Goal: Navigation & Orientation: Find specific page/section

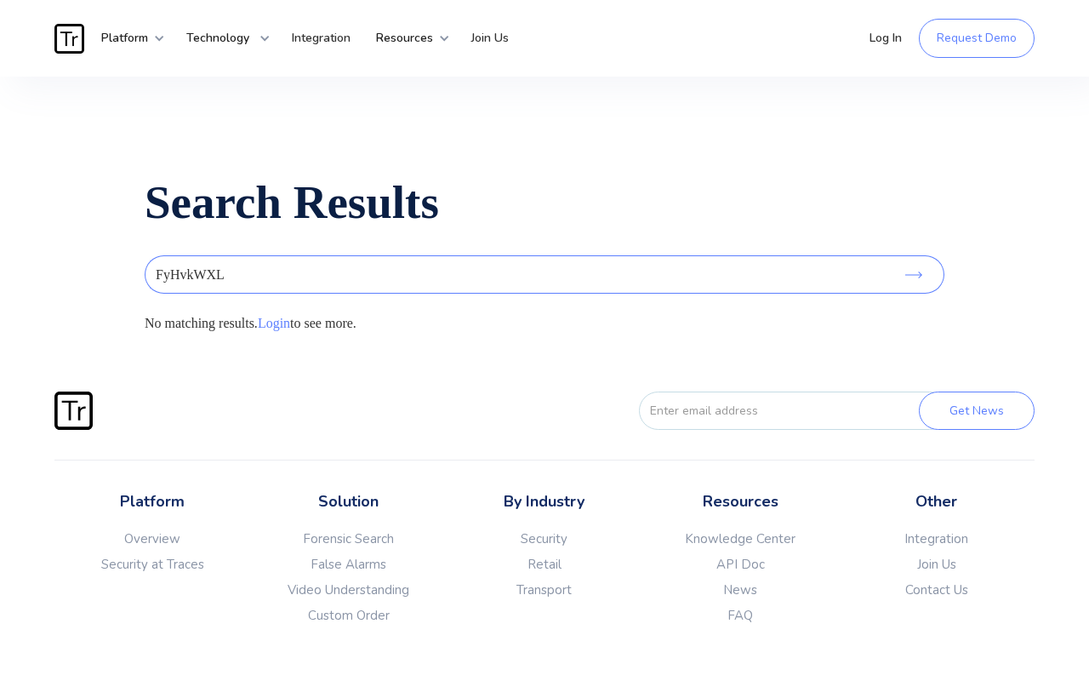
type input "FyHvkWXL"
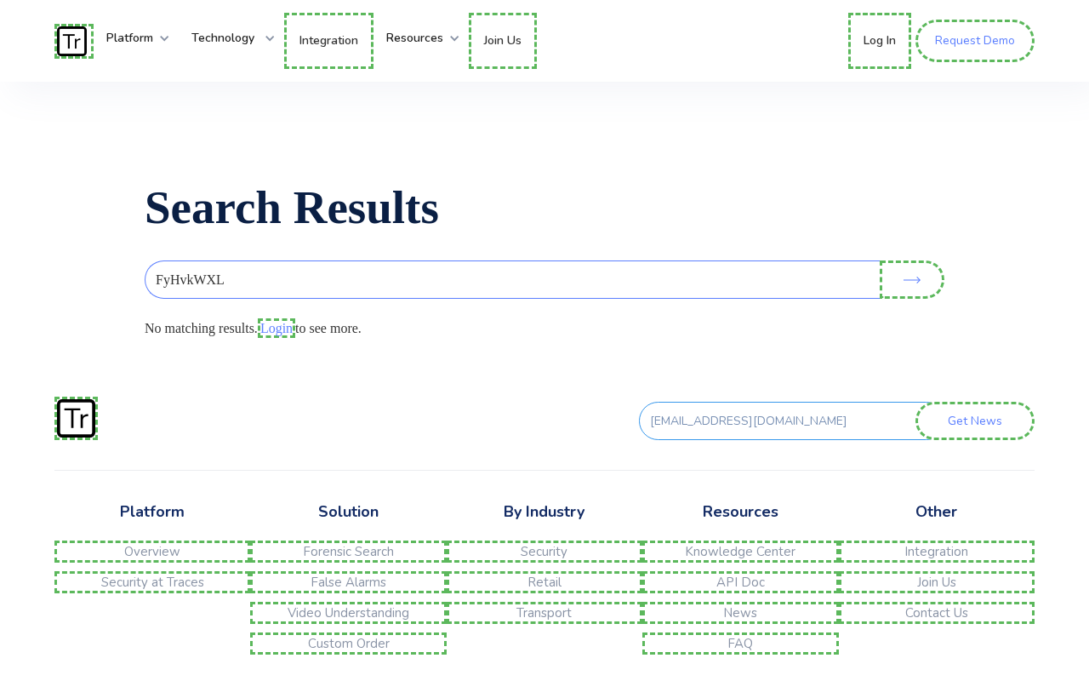
type input "[EMAIL_ADDRESS][DOMAIN_NAME]"
click at [936, 620] on link "Contact Us" at bounding box center [937, 613] width 196 height 22
click at [936, 589] on link "Join Us" at bounding box center [937, 582] width 196 height 22
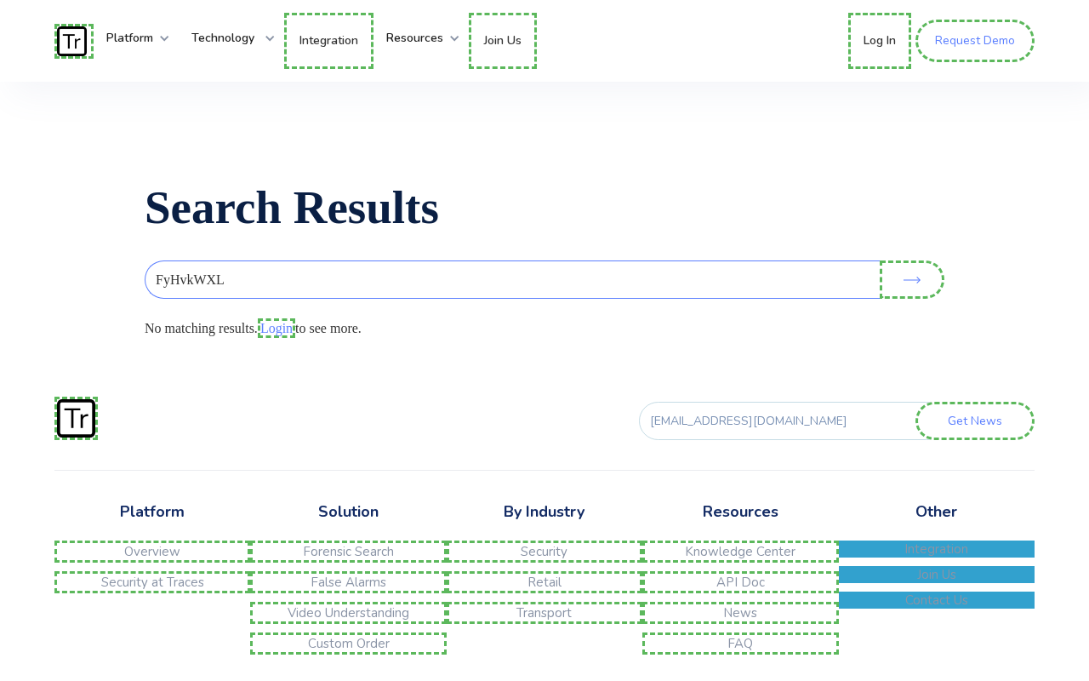
click at [936, 557] on link "Integration" at bounding box center [937, 548] width 196 height 17
click at [740, 650] on link "FAQ" at bounding box center [741, 643] width 196 height 22
click at [740, 620] on link "News" at bounding box center [741, 613] width 196 height 22
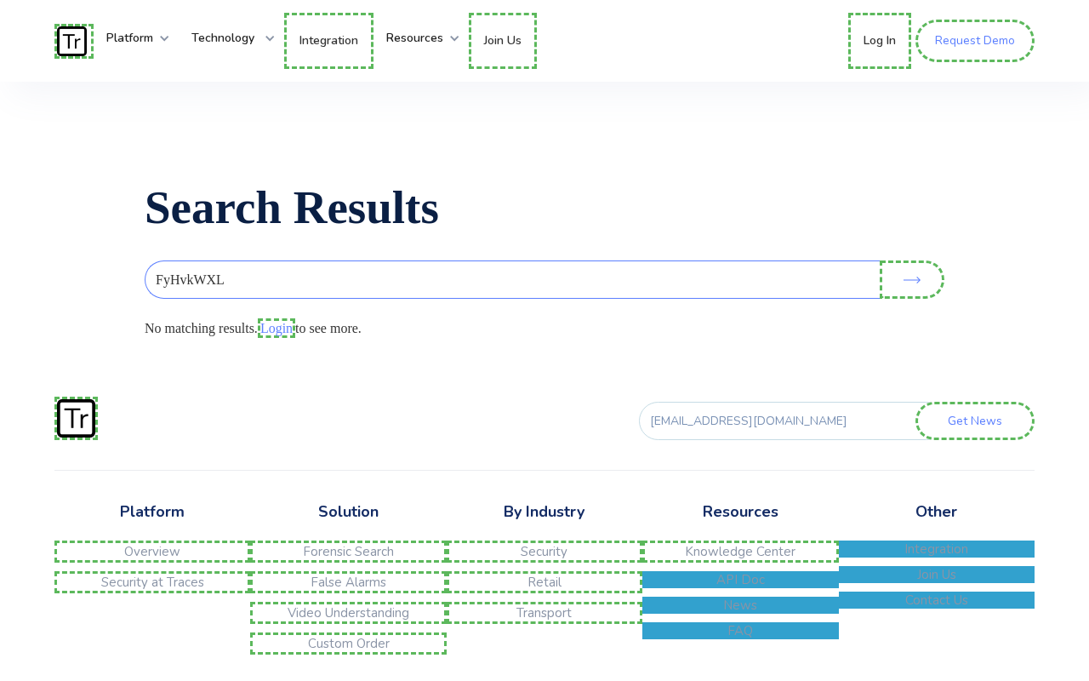
click at [740, 588] on link "API Doc" at bounding box center [741, 579] width 196 height 17
click at [740, 558] on link "Knowledge Center" at bounding box center [741, 551] width 196 height 22
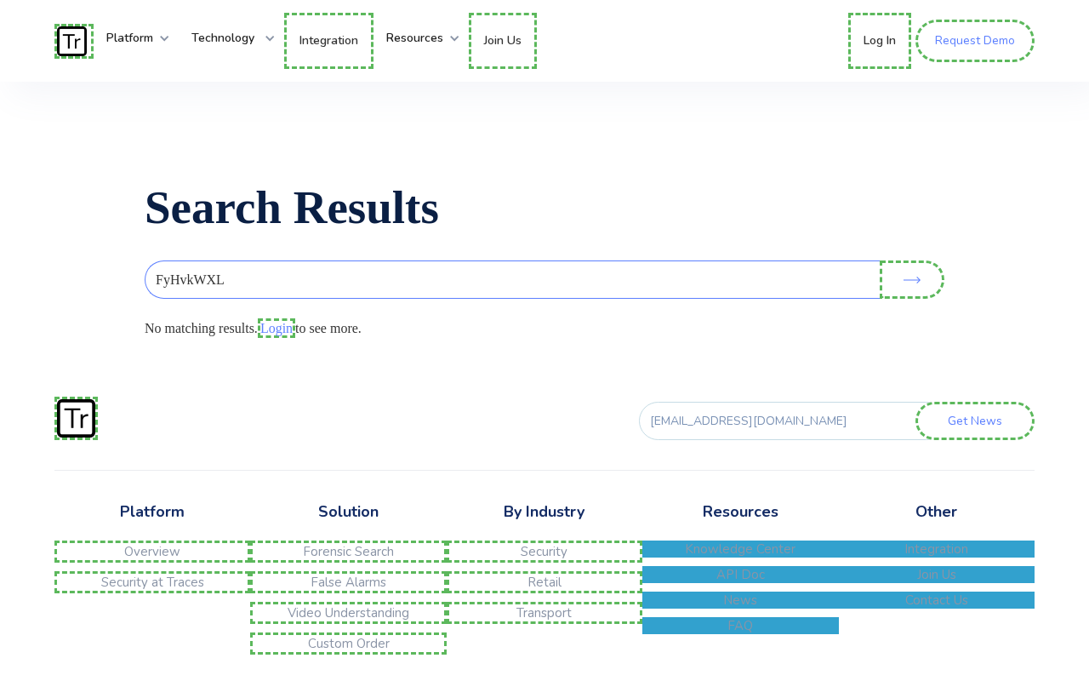
click at [544, 620] on link "Transport" at bounding box center [545, 613] width 196 height 22
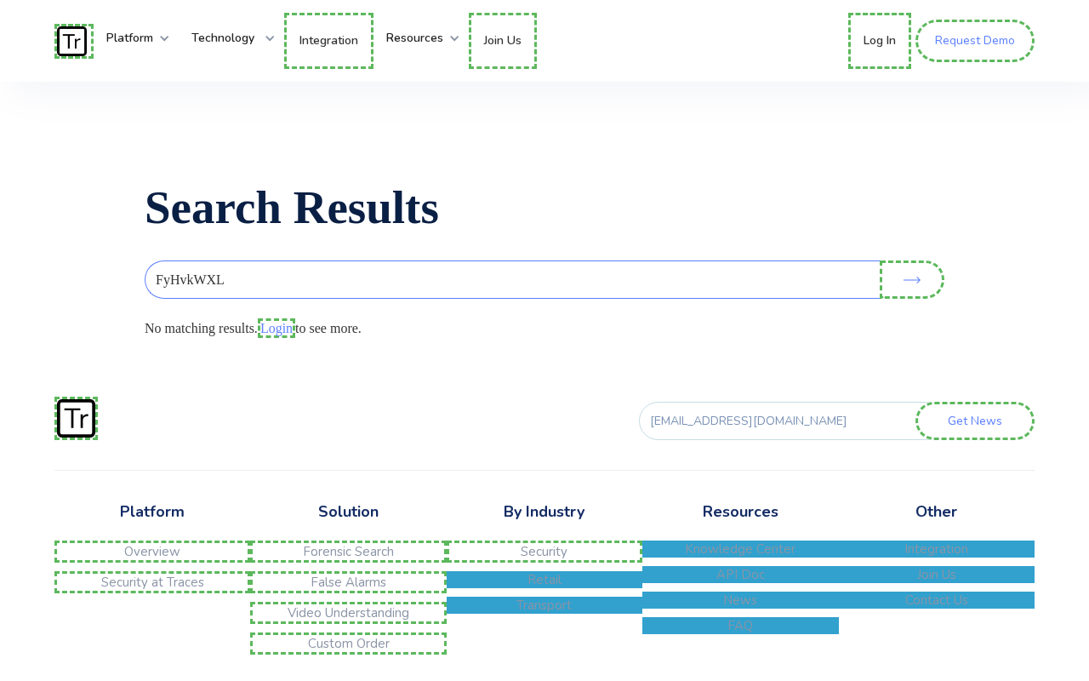
click at [544, 588] on link "Retail" at bounding box center [545, 579] width 196 height 17
click at [544, 558] on link "Security" at bounding box center [545, 551] width 196 height 22
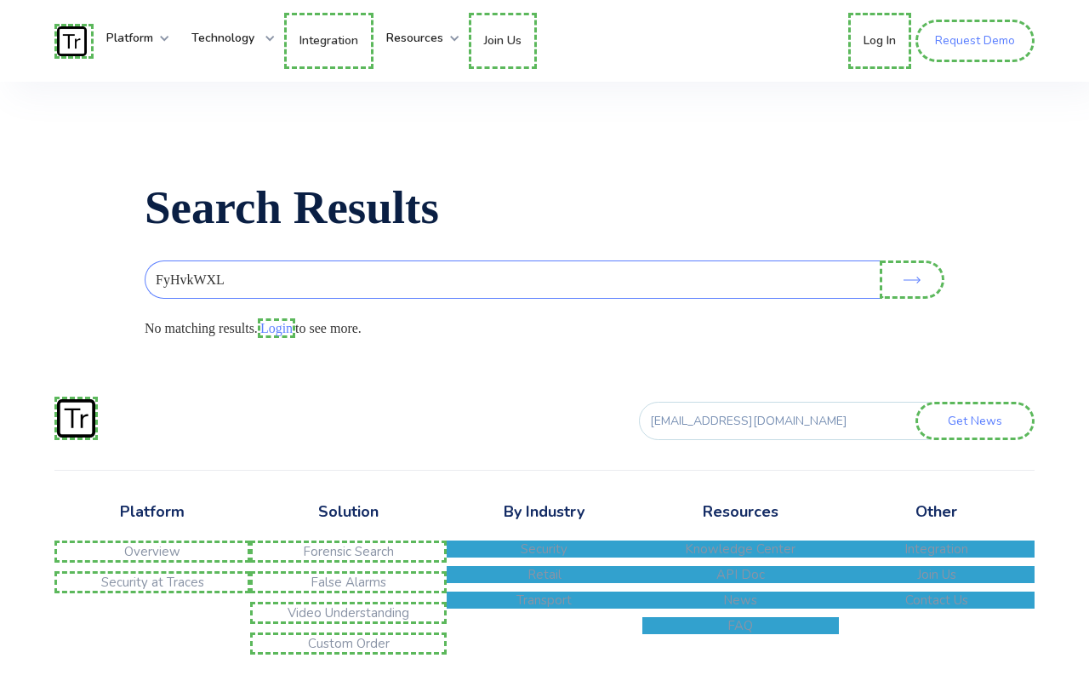
click at [348, 650] on link "Custom Order" at bounding box center [348, 643] width 196 height 22
click at [348, 620] on link "Video Understanding" at bounding box center [348, 613] width 196 height 22
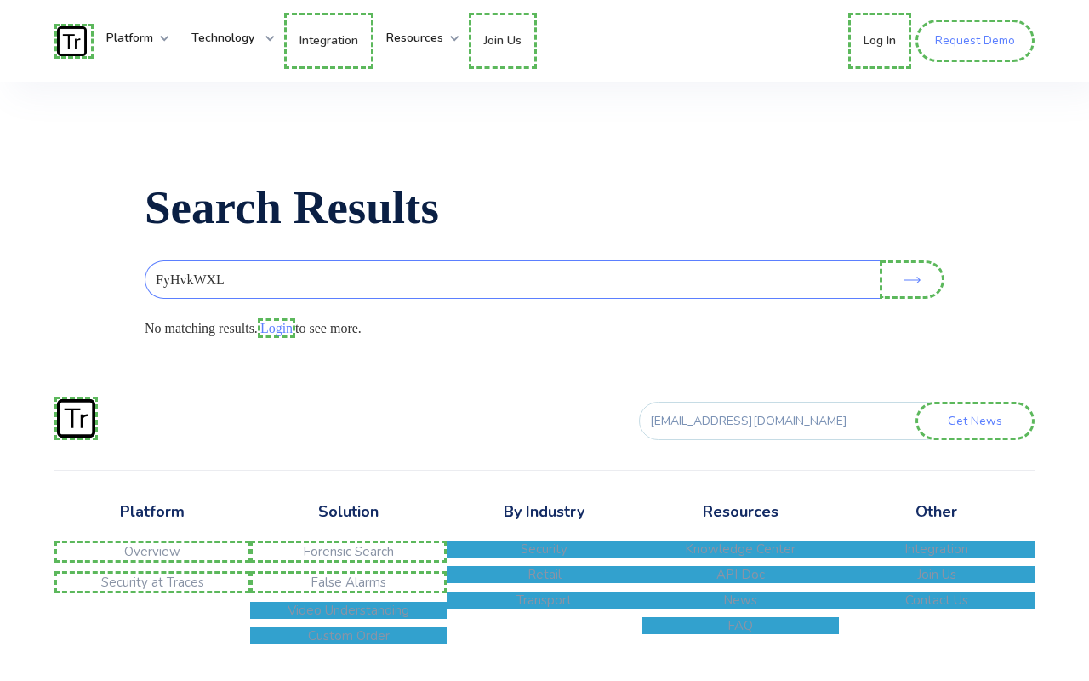
click at [348, 589] on link "False Alarms" at bounding box center [348, 582] width 196 height 22
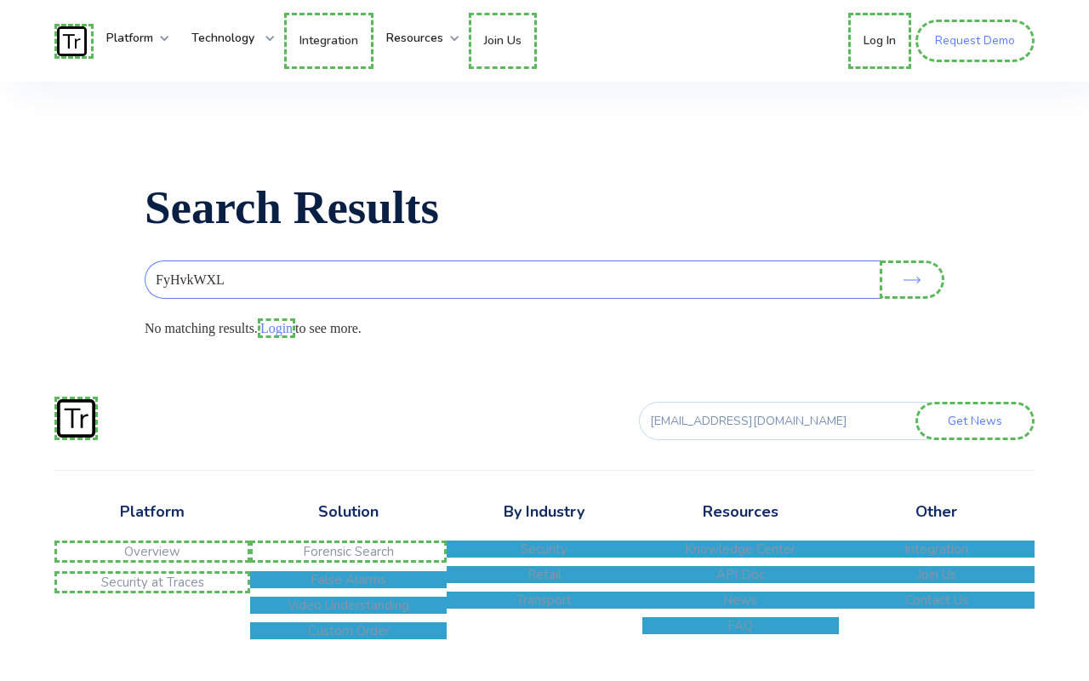
click at [348, 558] on link "Forensic Search" at bounding box center [348, 551] width 196 height 22
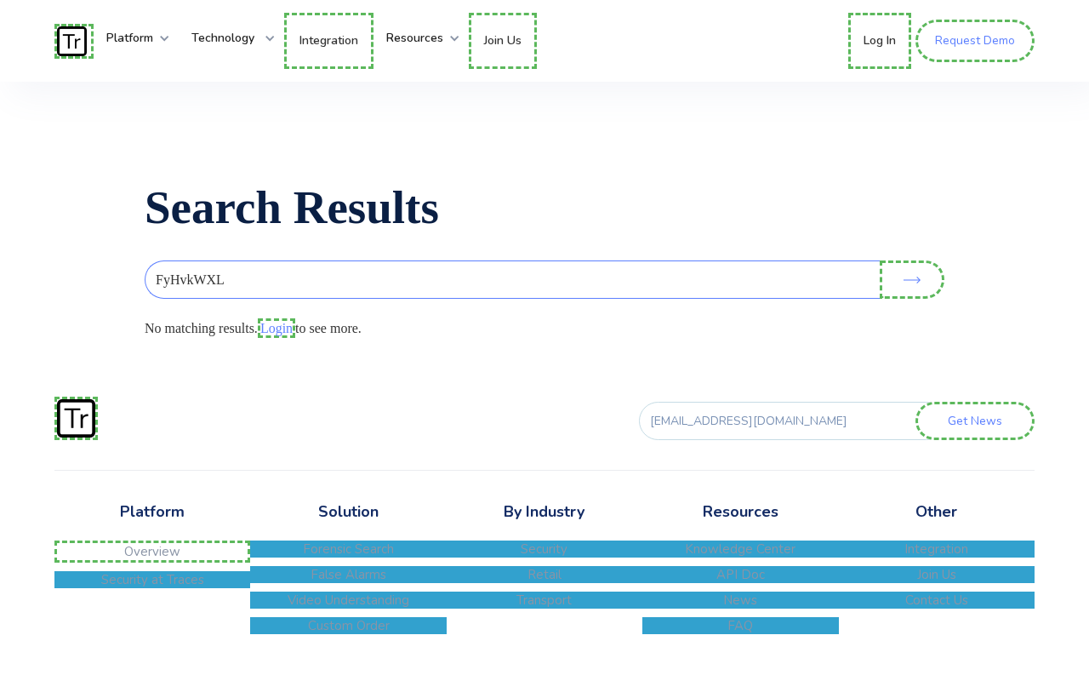
click at [152, 588] on link "Security at Traces" at bounding box center [152, 579] width 196 height 17
click at [152, 558] on link "Overview" at bounding box center [152, 551] width 196 height 22
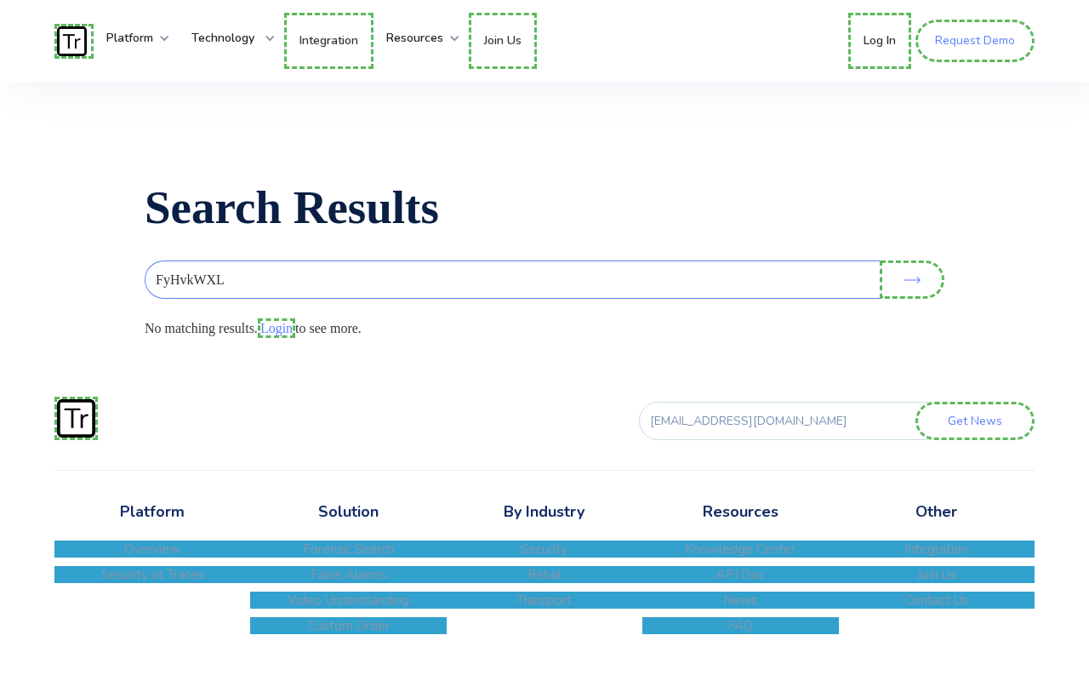
click at [277, 328] on link "Login" at bounding box center [276, 328] width 37 height 20
click at [975, 41] on link "Request Demo" at bounding box center [975, 41] width 119 height 43
click at [884, 41] on link "Log In" at bounding box center [883, 41] width 63 height 56
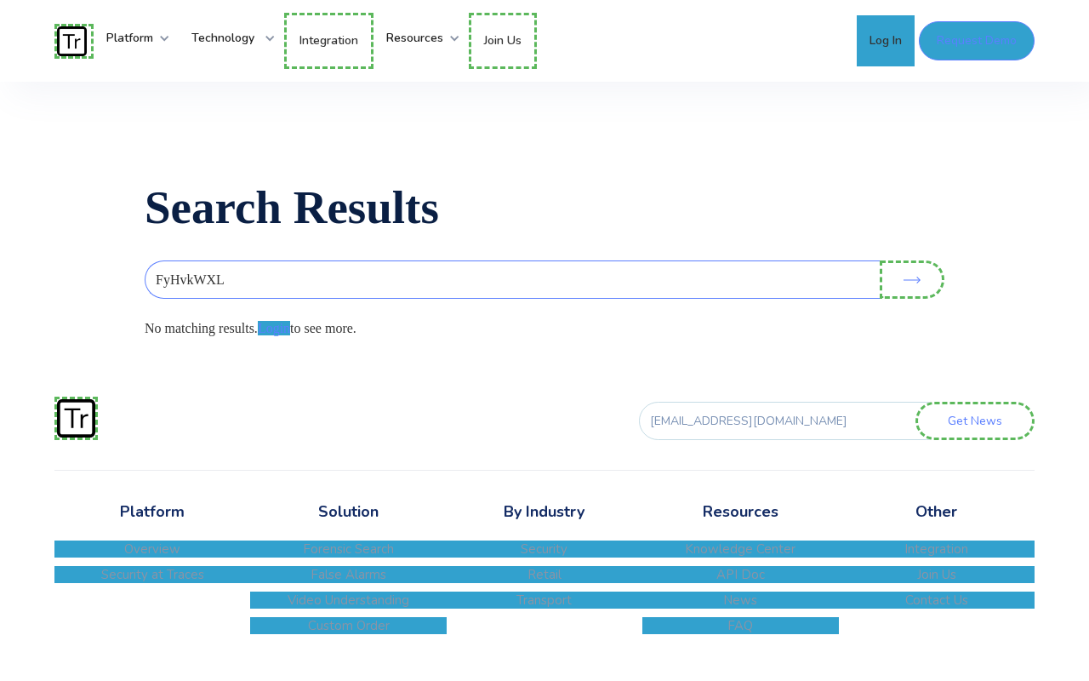
click at [514, 38] on link "Join Us" at bounding box center [503, 41] width 68 height 56
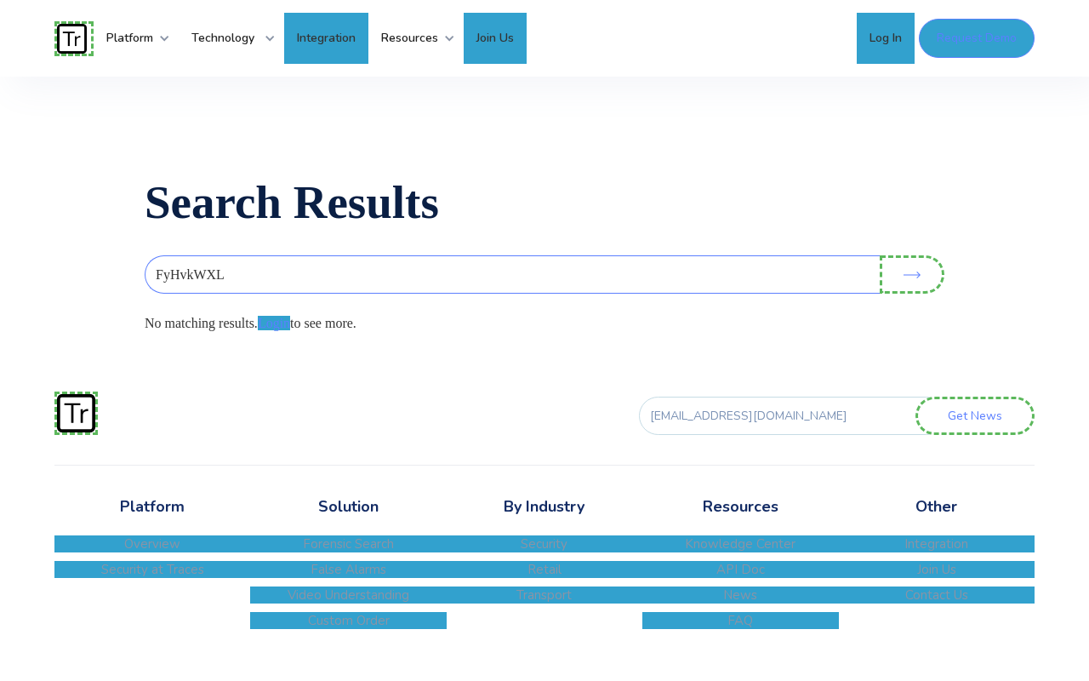
click at [332, 39] on link "Integration" at bounding box center [326, 38] width 84 height 51
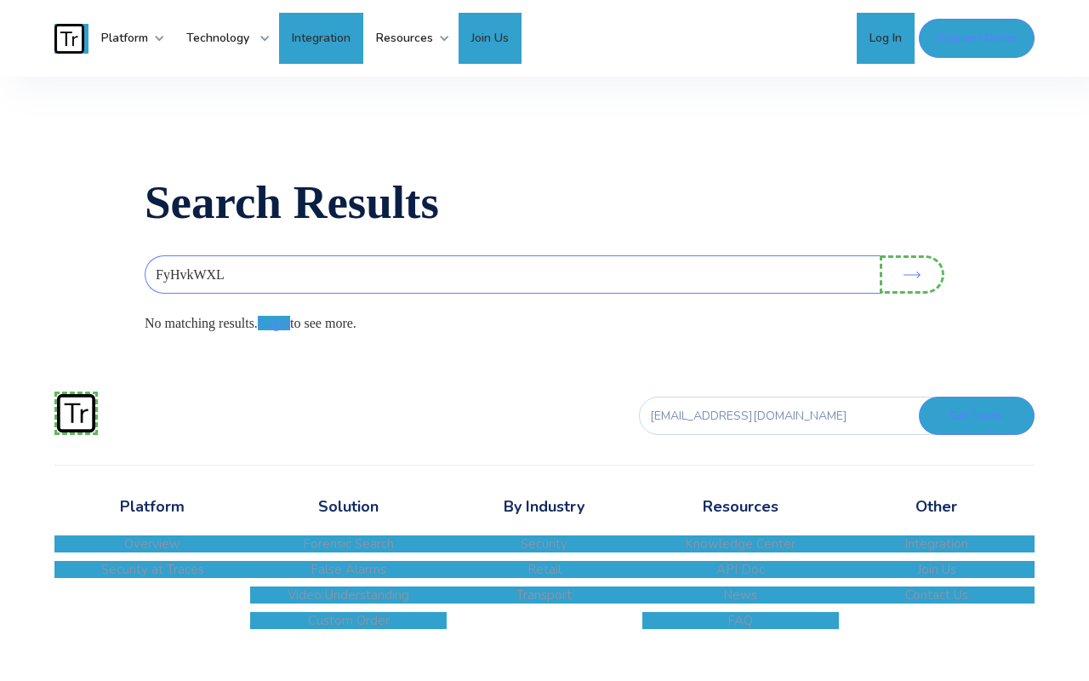
click at [978, 425] on input "Get News" at bounding box center [977, 416] width 116 height 38
type input "Please wait..."
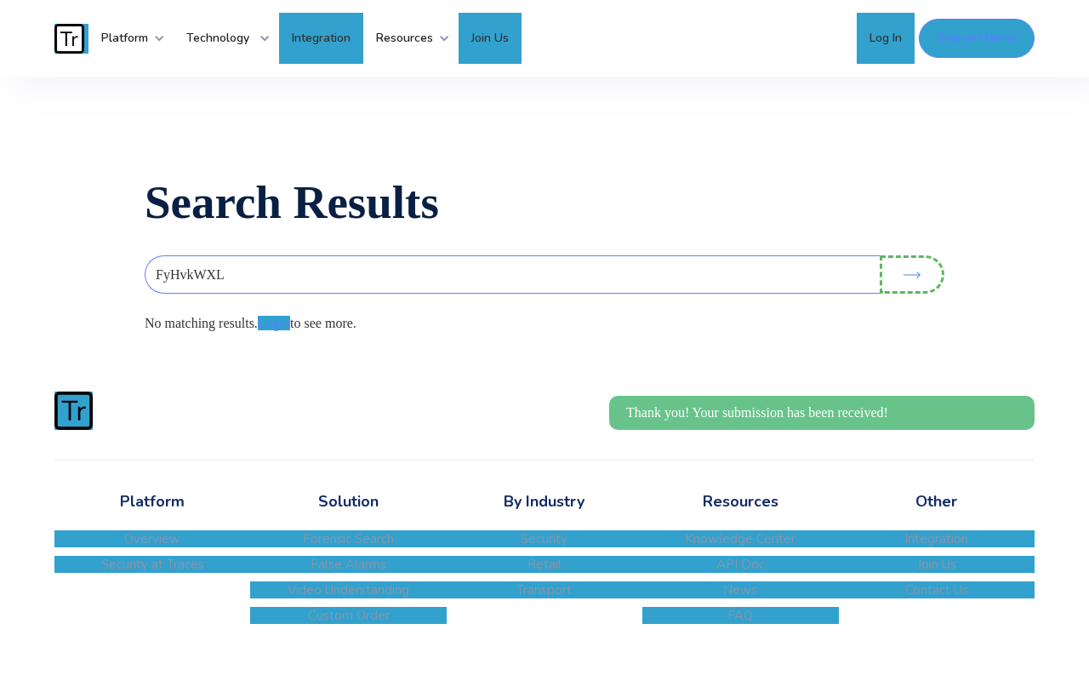
click at [914, 274] on input "Search" at bounding box center [912, 274] width 65 height 38
